Goal: Task Accomplishment & Management: Manage account settings

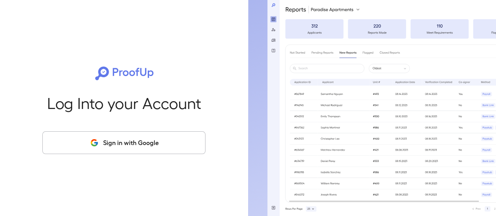
click at [153, 145] on button "Sign in with Google" at bounding box center [123, 142] width 163 height 23
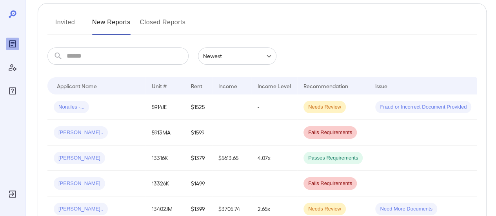
scroll to position [78, 0]
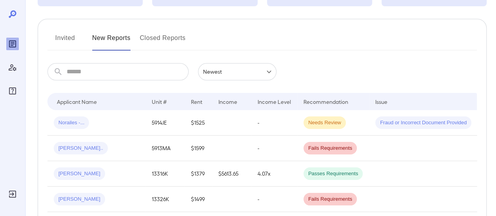
drag, startPoint x: 71, startPoint y: 36, endPoint x: 65, endPoint y: 28, distance: 9.8
click at [71, 36] on button "Invited" at bounding box center [64, 41] width 35 height 19
